Goal: Task Accomplishment & Management: Use online tool/utility

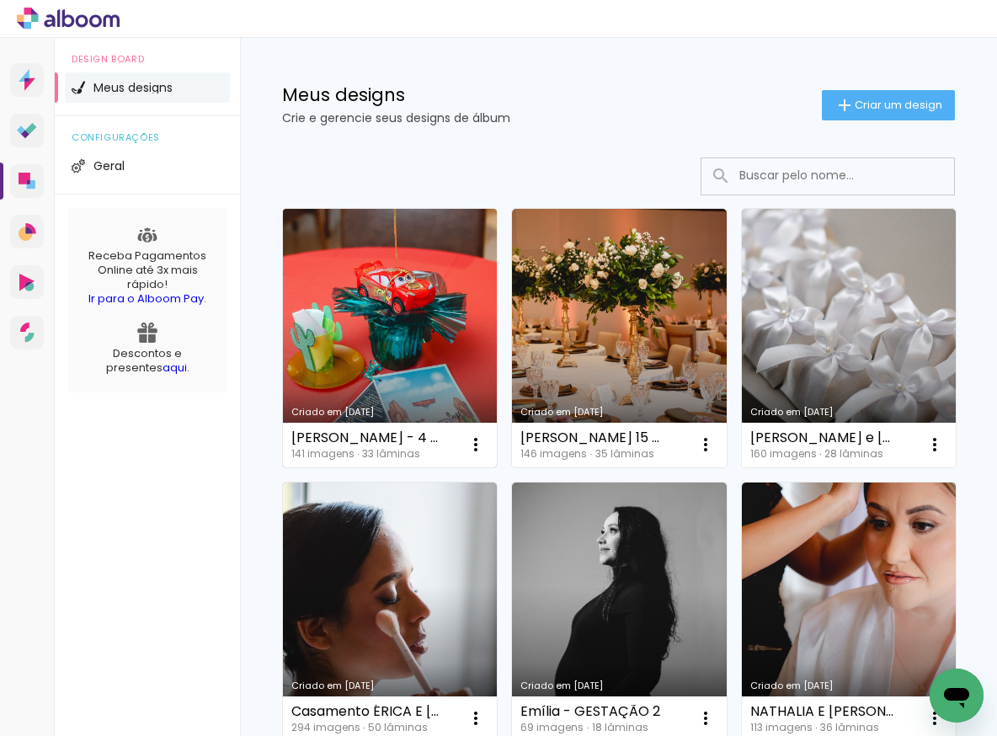
scroll to position [10, 0]
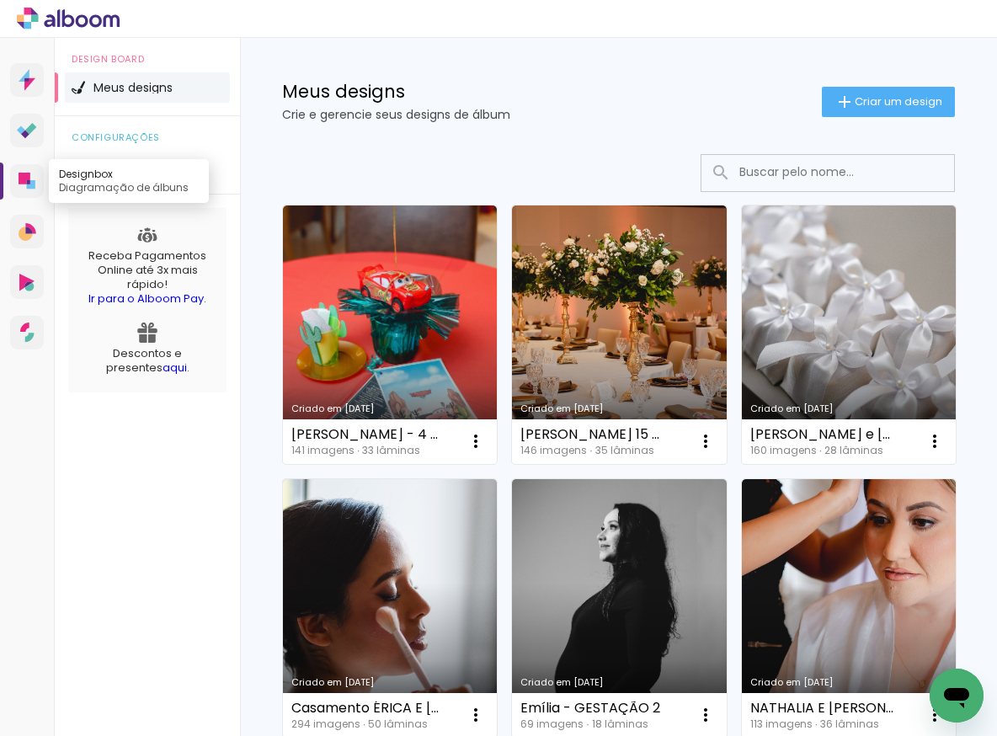
click at [16, 185] on link "Designbox Diagramação de álbuns" at bounding box center [27, 181] width 34 height 34
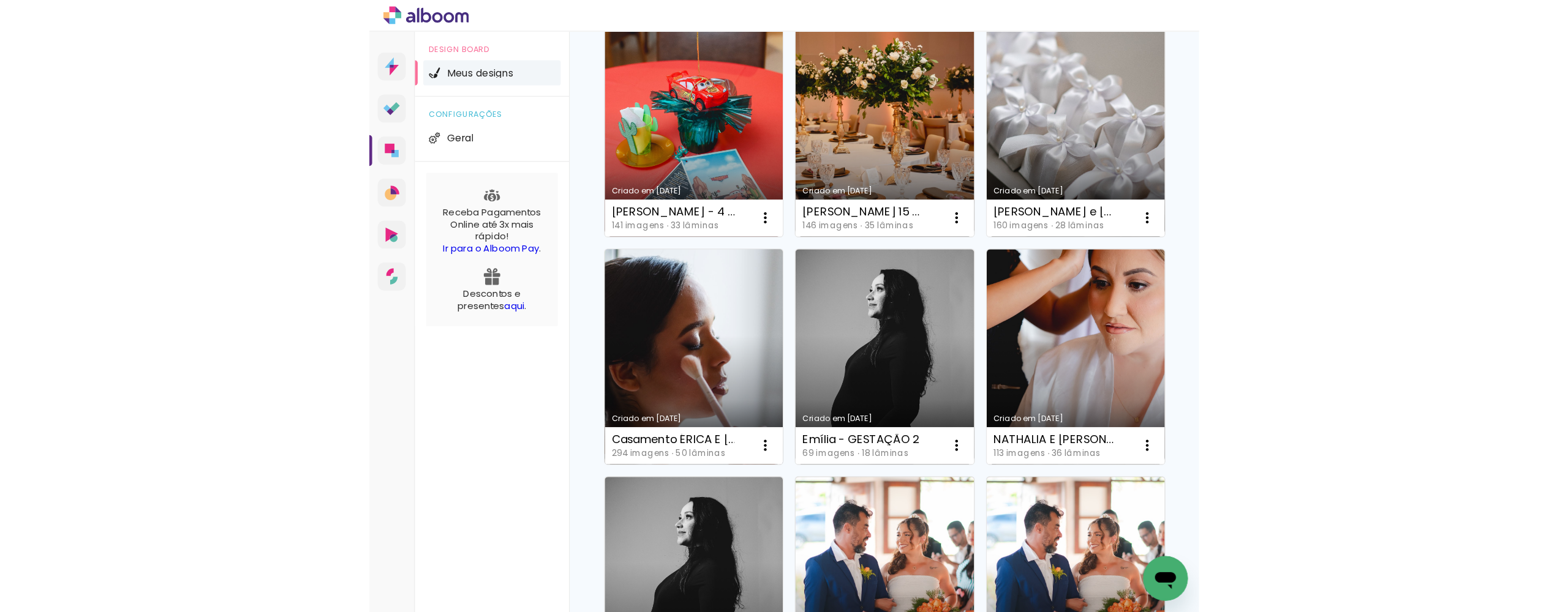
scroll to position [216, 0]
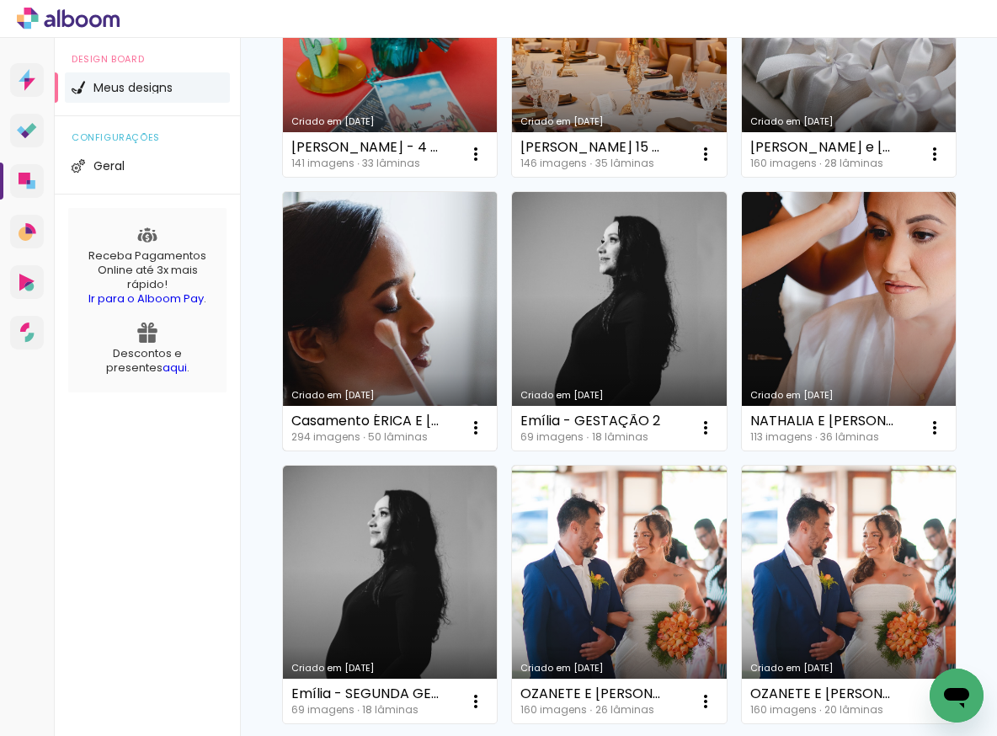
click at [497, 291] on link "Criado em [DATE]" at bounding box center [390, 321] width 214 height 259
